Goal: Task Accomplishment & Management: Use online tool/utility

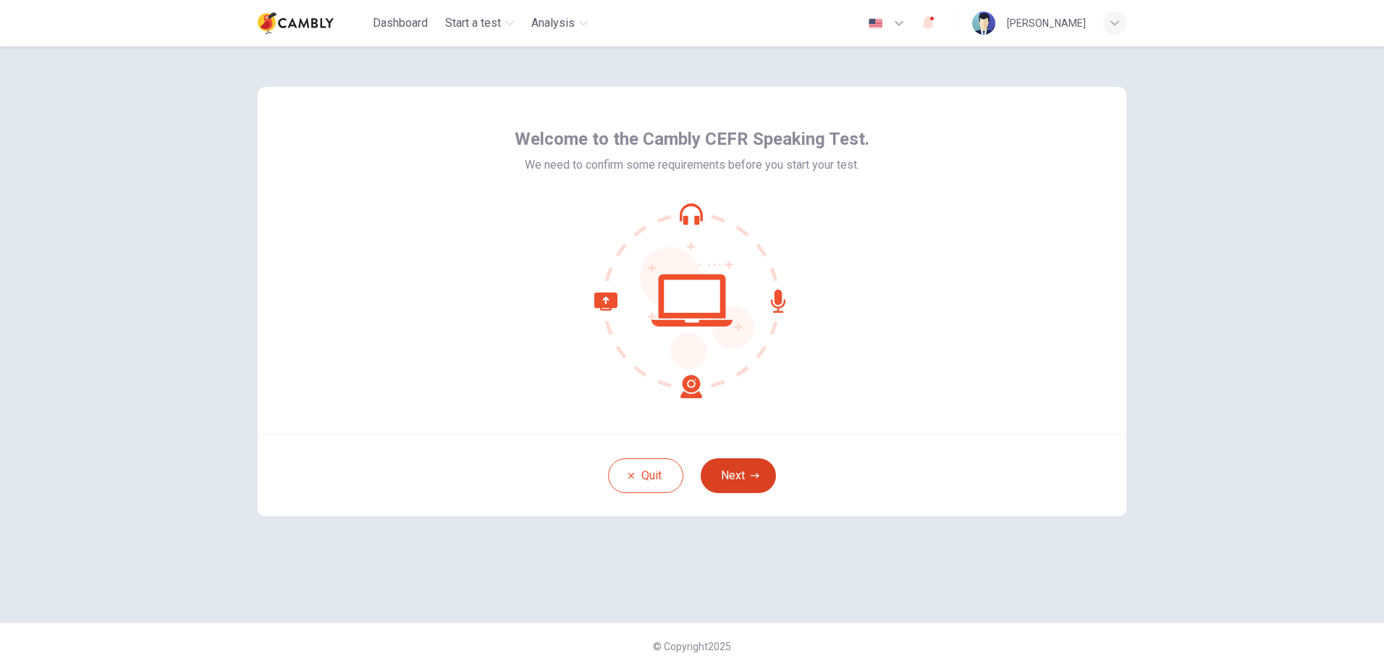
click at [737, 465] on button "Next" at bounding box center [738, 475] width 75 height 35
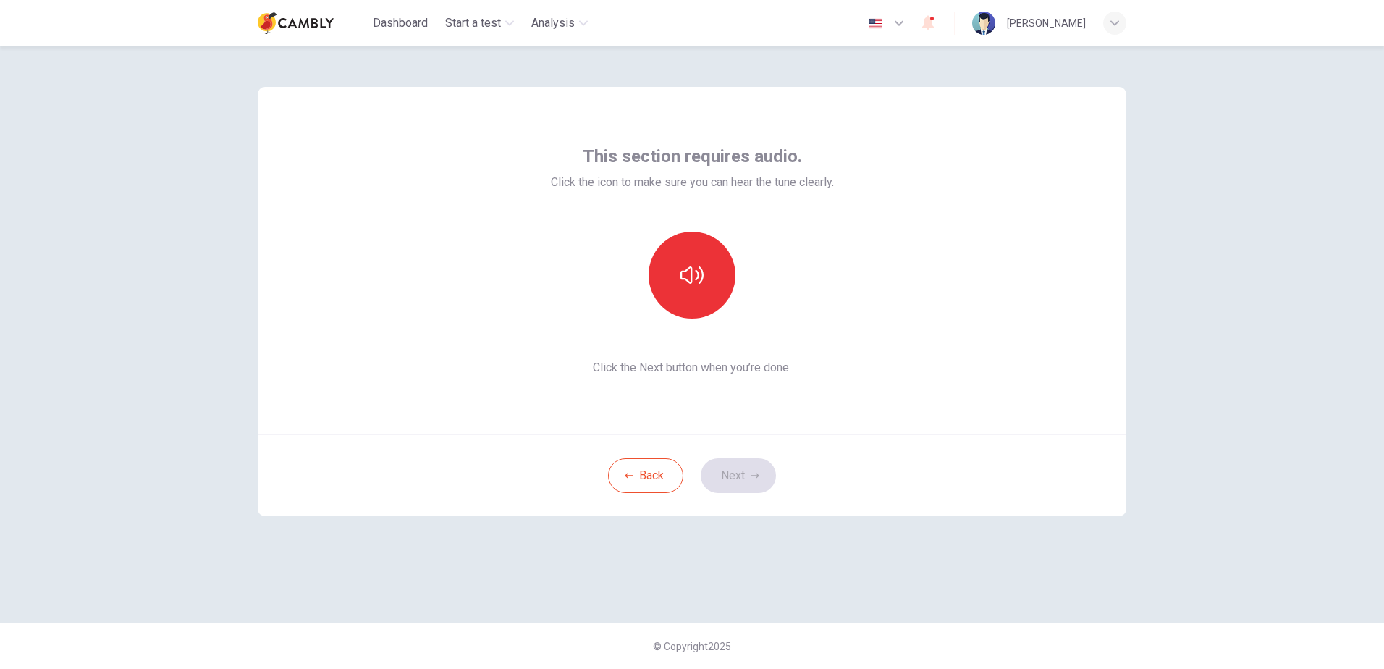
click at [719, 484] on div "Back Next" at bounding box center [692, 475] width 869 height 82
click at [675, 269] on button "button" at bounding box center [692, 275] width 87 height 87
click at [696, 282] on icon "button" at bounding box center [691, 274] width 23 height 23
click at [737, 480] on button "Next" at bounding box center [738, 475] width 75 height 35
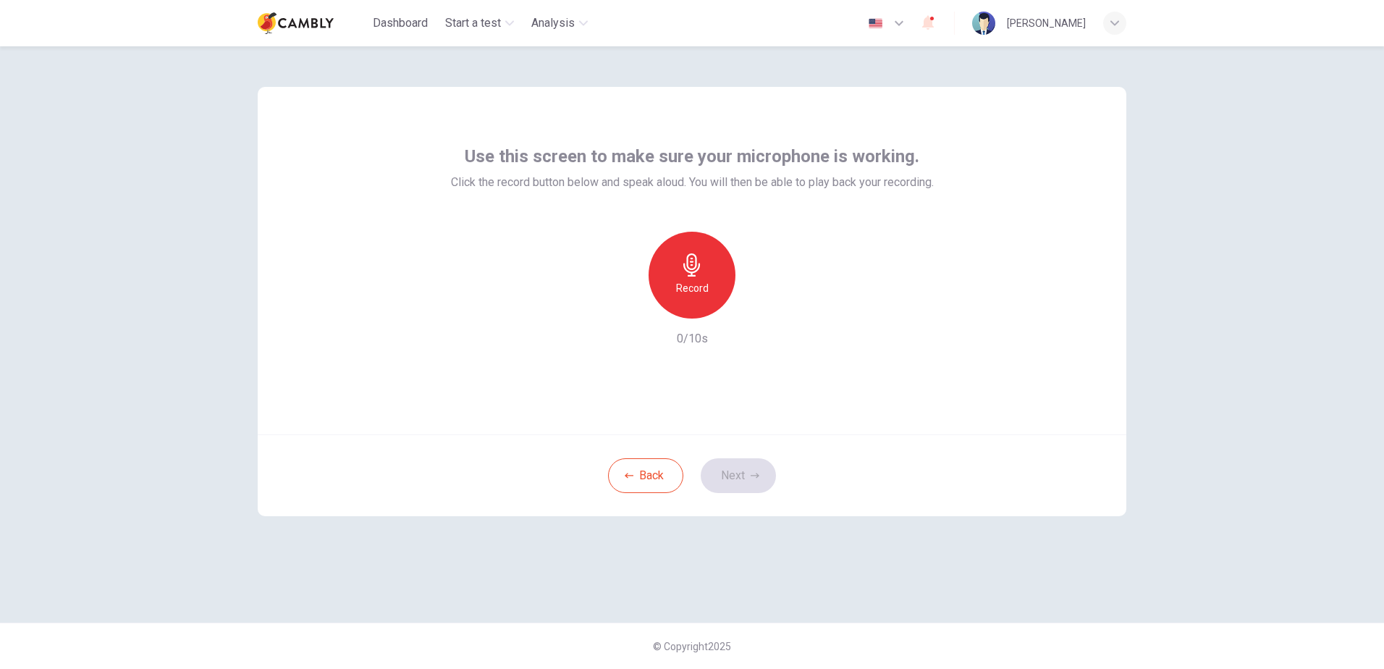
click at [688, 289] on h6 "Record" at bounding box center [692, 287] width 33 height 17
click at [693, 282] on h6 "Stop" at bounding box center [692, 287] width 22 height 17
click at [735, 471] on button "Next" at bounding box center [738, 475] width 75 height 35
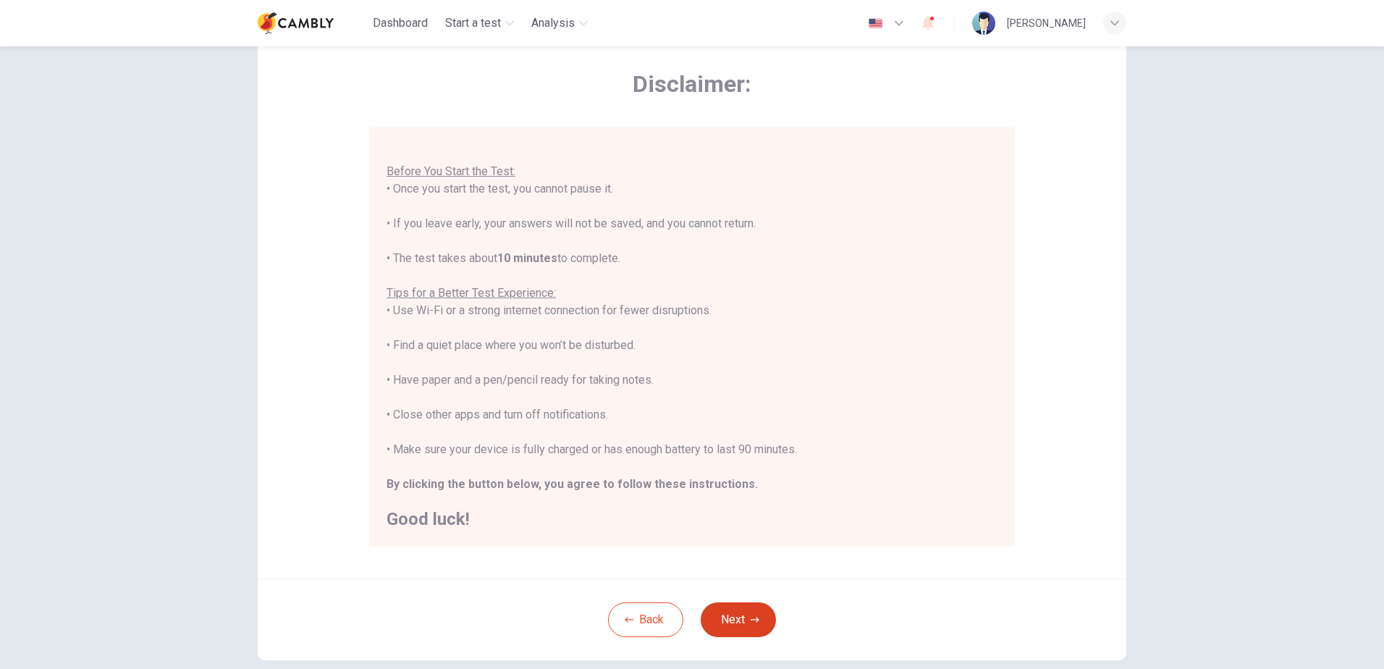
scroll to position [136, 0]
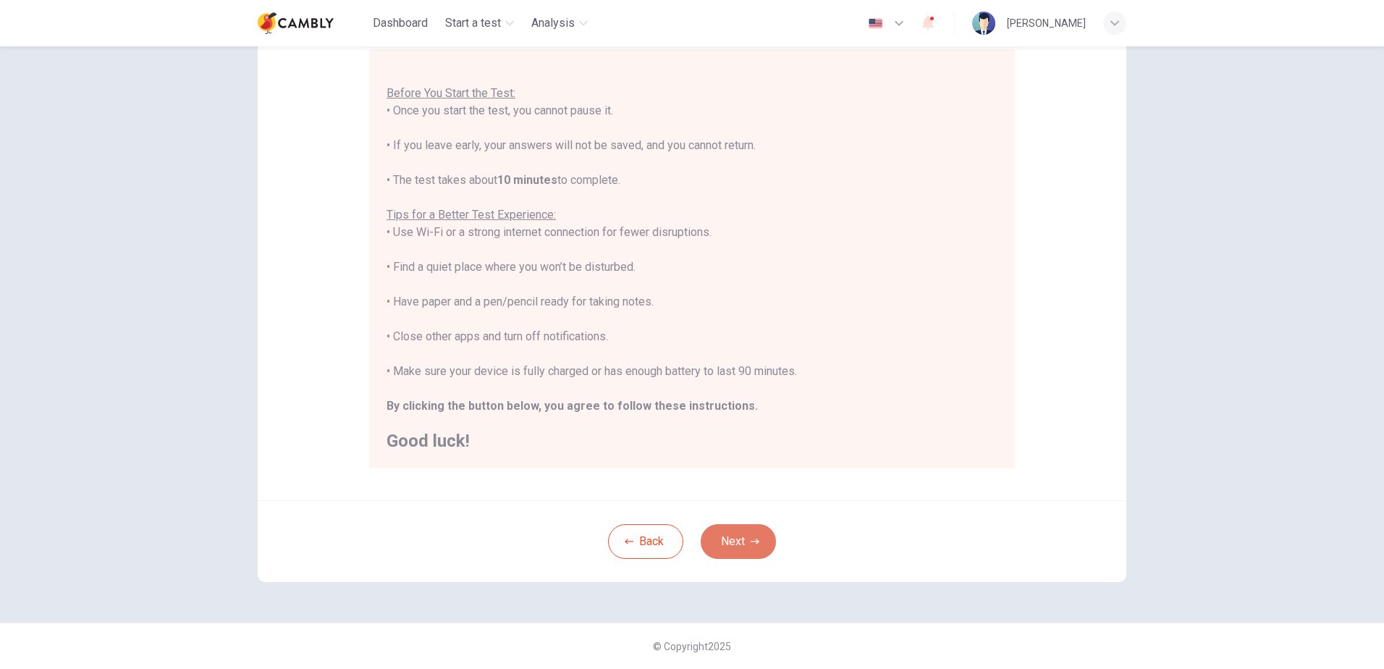
click at [723, 528] on button "Next" at bounding box center [738, 541] width 75 height 35
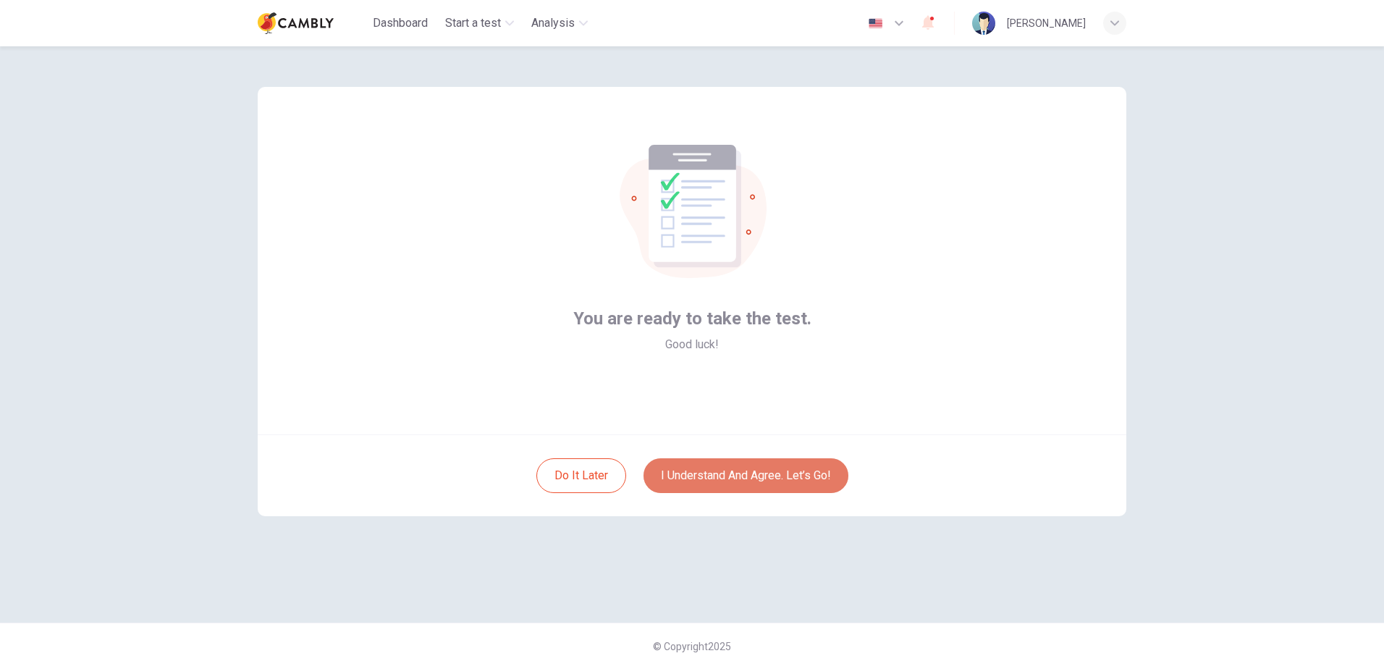
click at [714, 473] on button "I understand and agree. Let’s go!" at bounding box center [745, 475] width 205 height 35
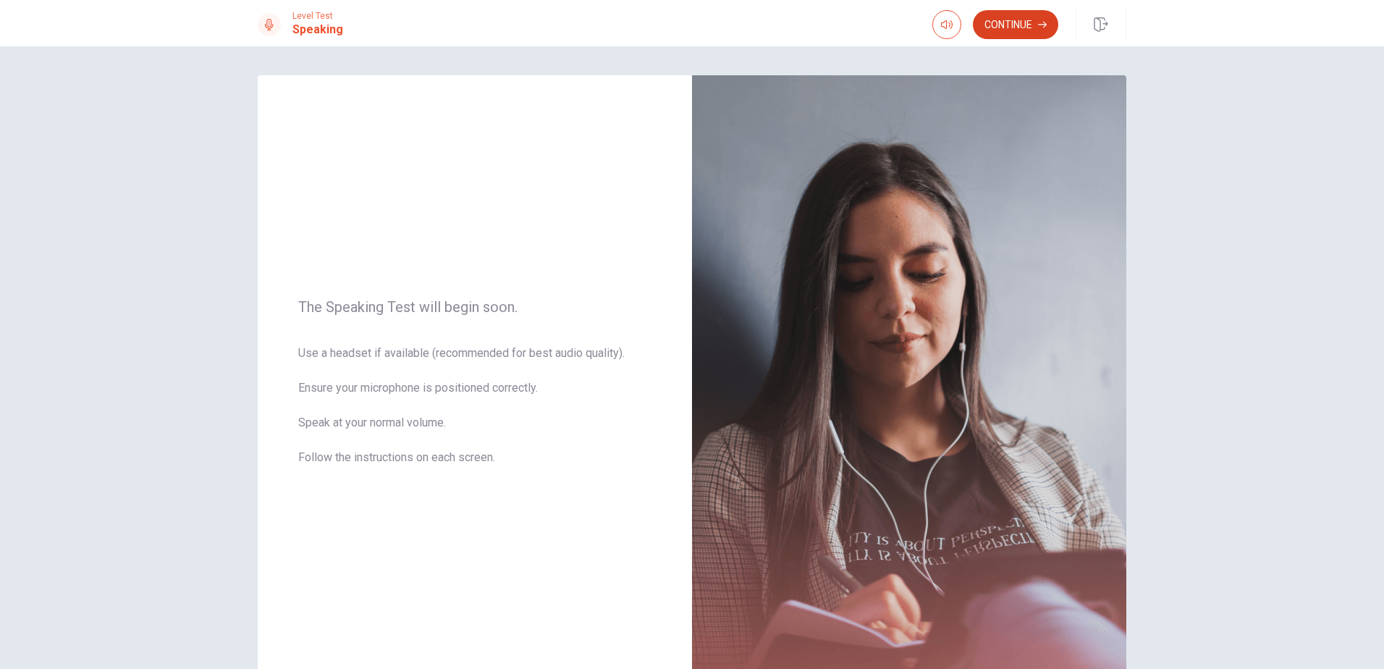
click at [1045, 30] on button "Continue" at bounding box center [1015, 24] width 85 height 29
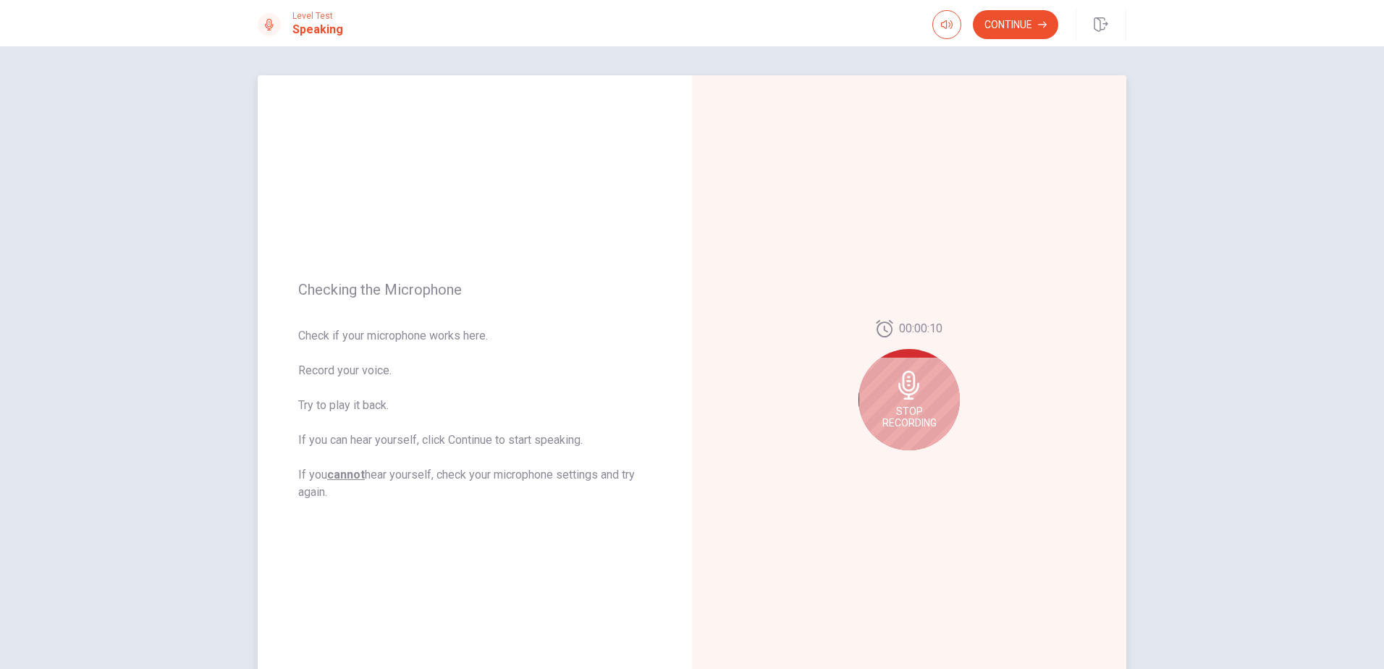
click at [895, 389] on icon at bounding box center [909, 385] width 29 height 29
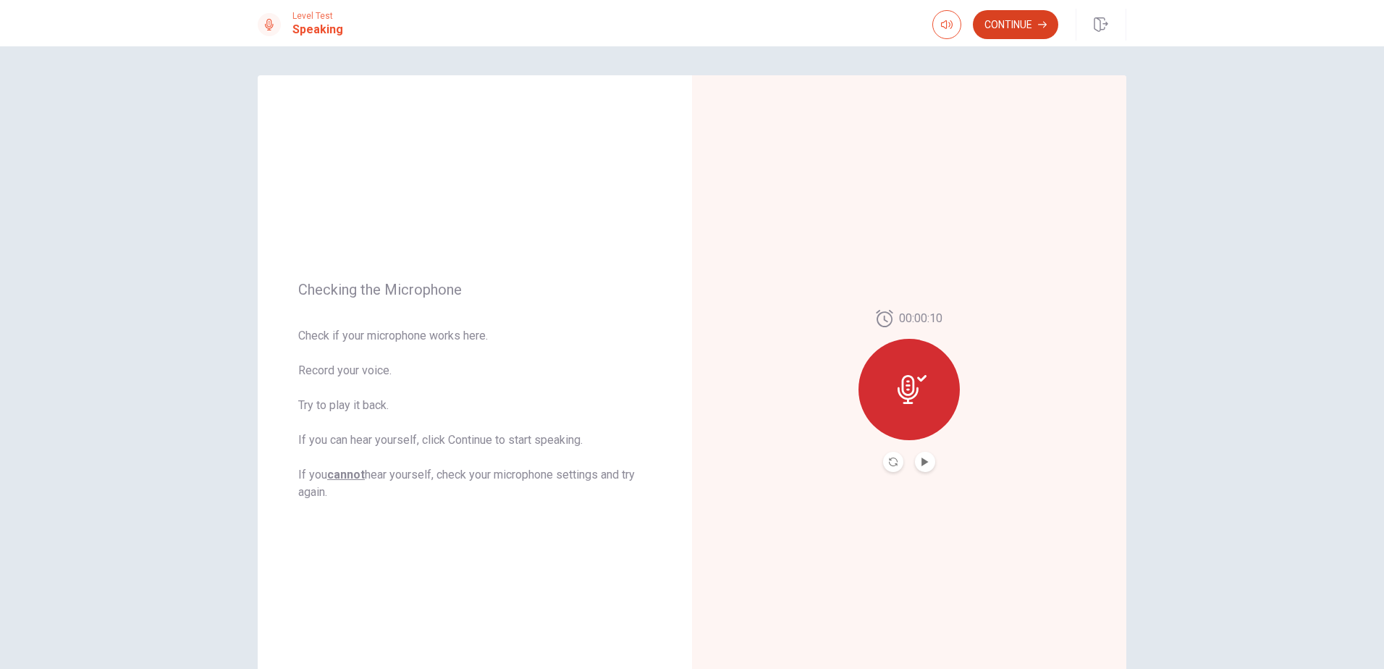
click at [1029, 25] on button "Continue" at bounding box center [1015, 24] width 85 height 29
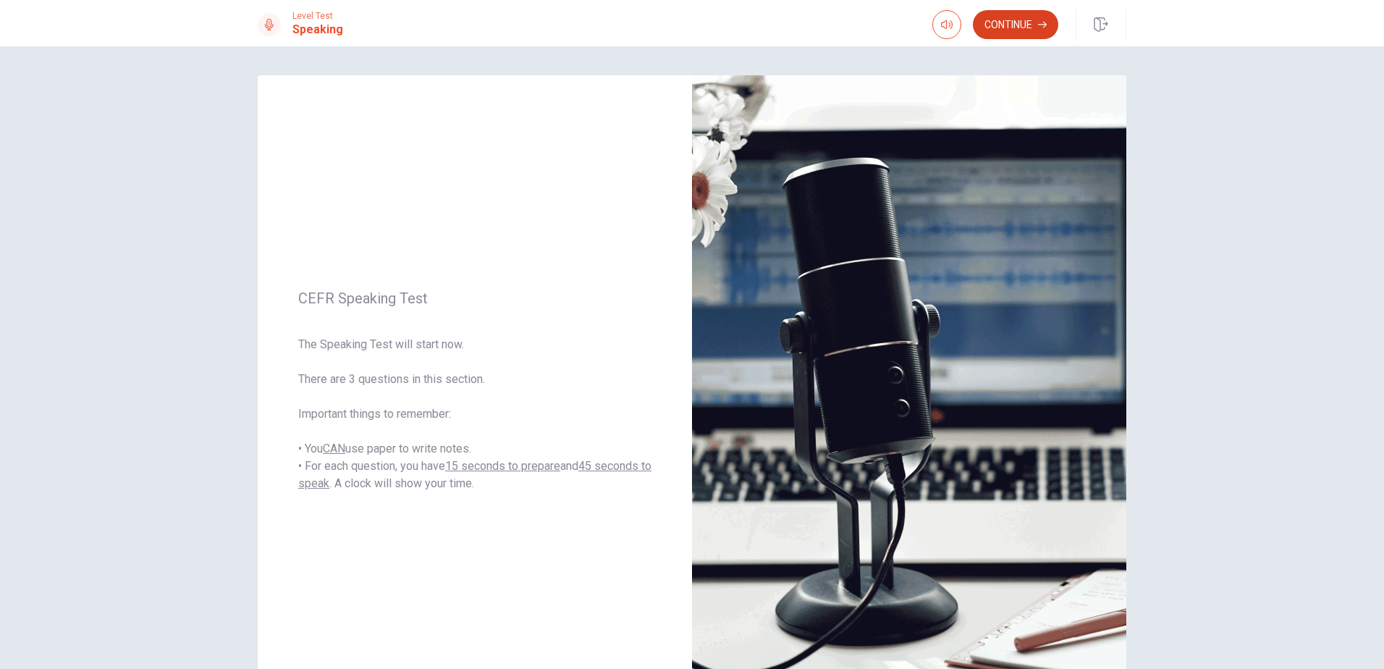
click at [1034, 28] on button "Continue" at bounding box center [1015, 24] width 85 height 29
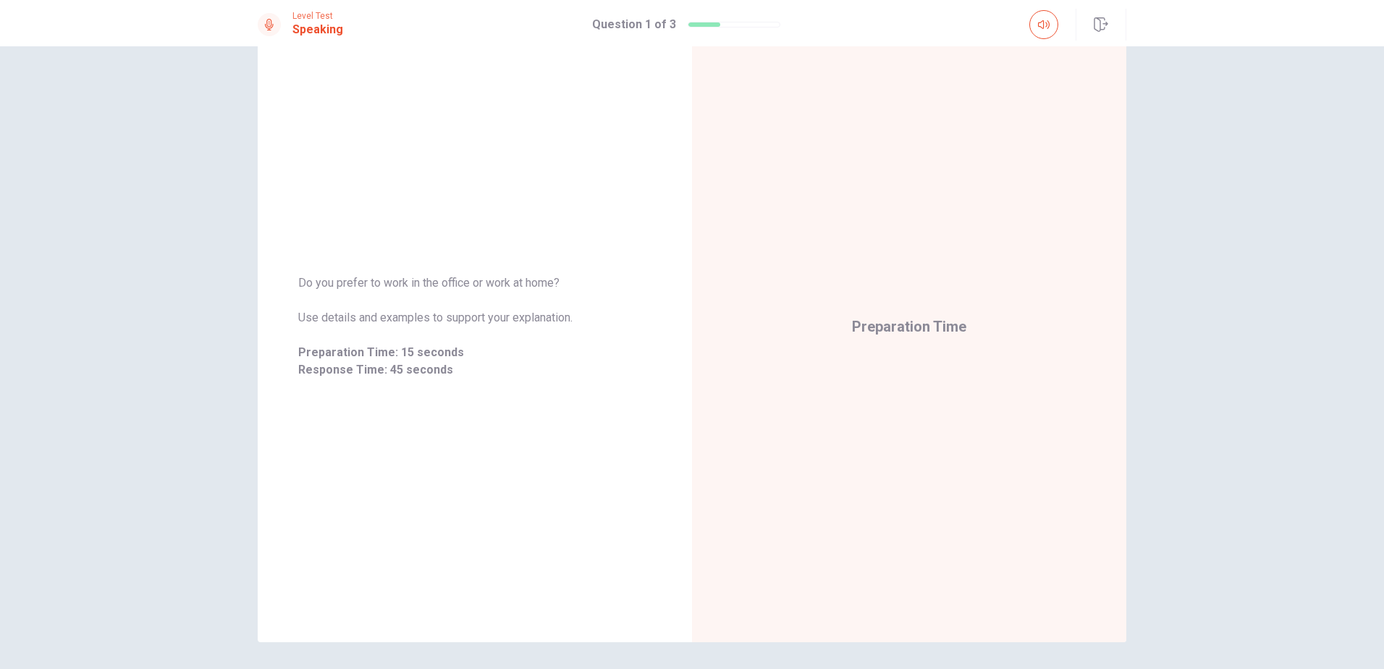
scroll to position [64, 0]
click at [937, 345] on div at bounding box center [908, 324] width 101 height 101
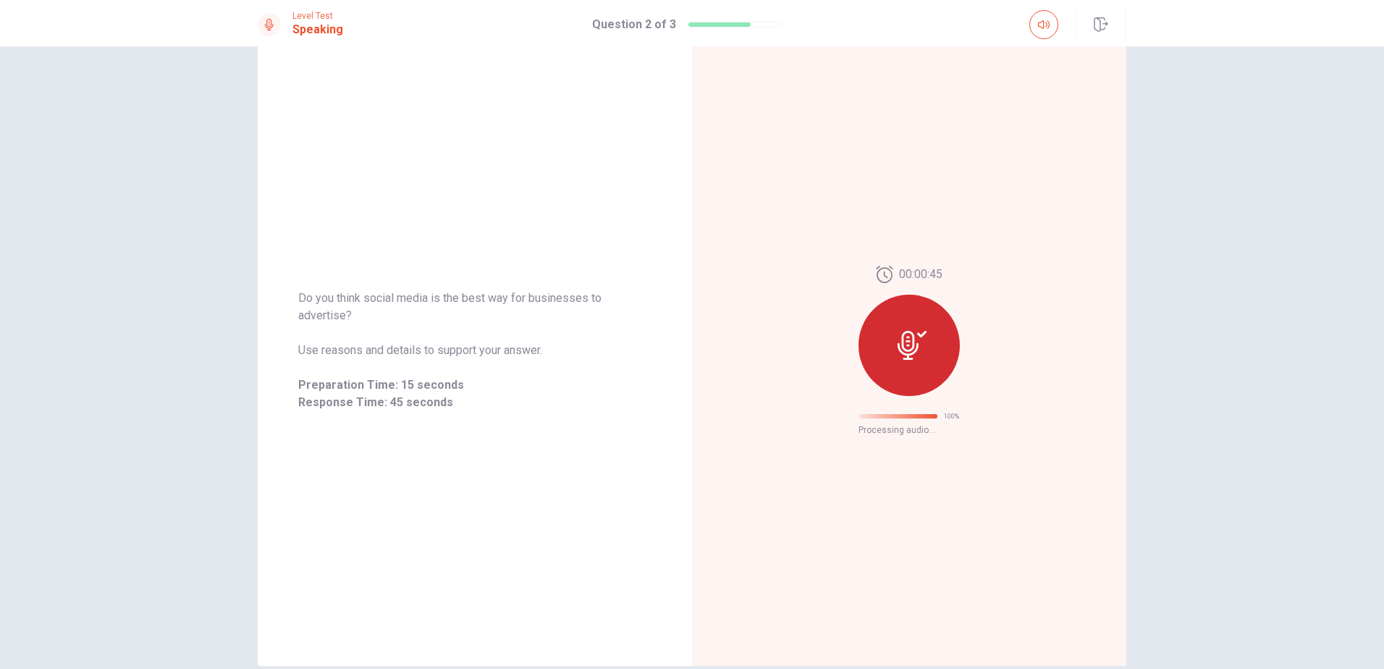
scroll to position [0, 0]
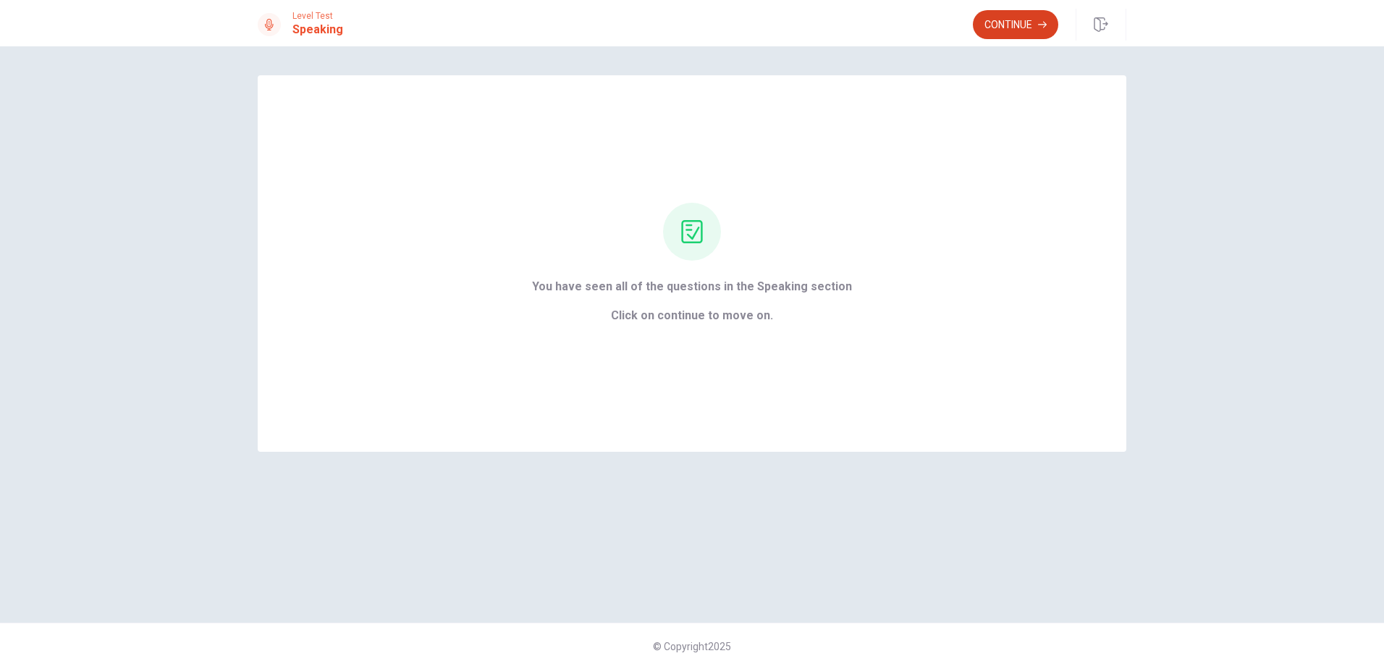
click at [1014, 28] on button "Continue" at bounding box center [1015, 24] width 85 height 29
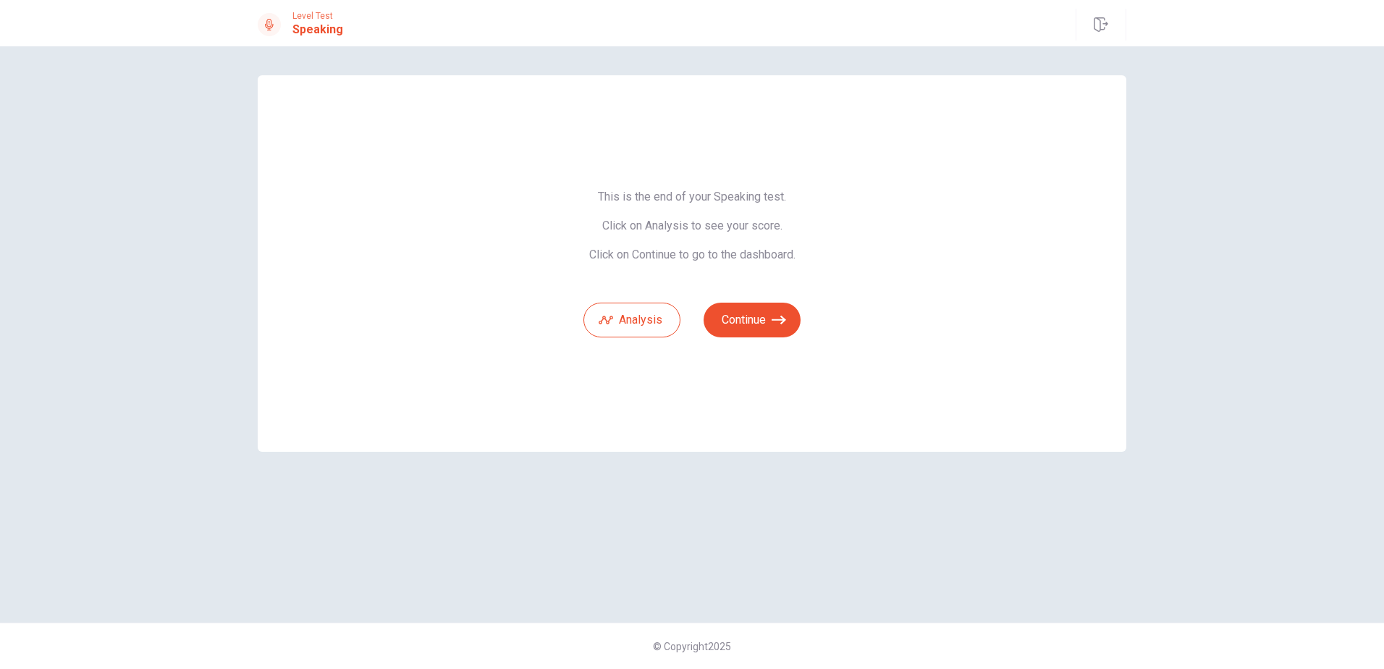
click at [802, 316] on div "This is the end of your Speaking test. Click on Analysis to see your score. Cli…" at bounding box center [692, 263] width 869 height 376
click at [790, 313] on button "Continue" at bounding box center [752, 320] width 97 height 35
